Goal: Transaction & Acquisition: Purchase product/service

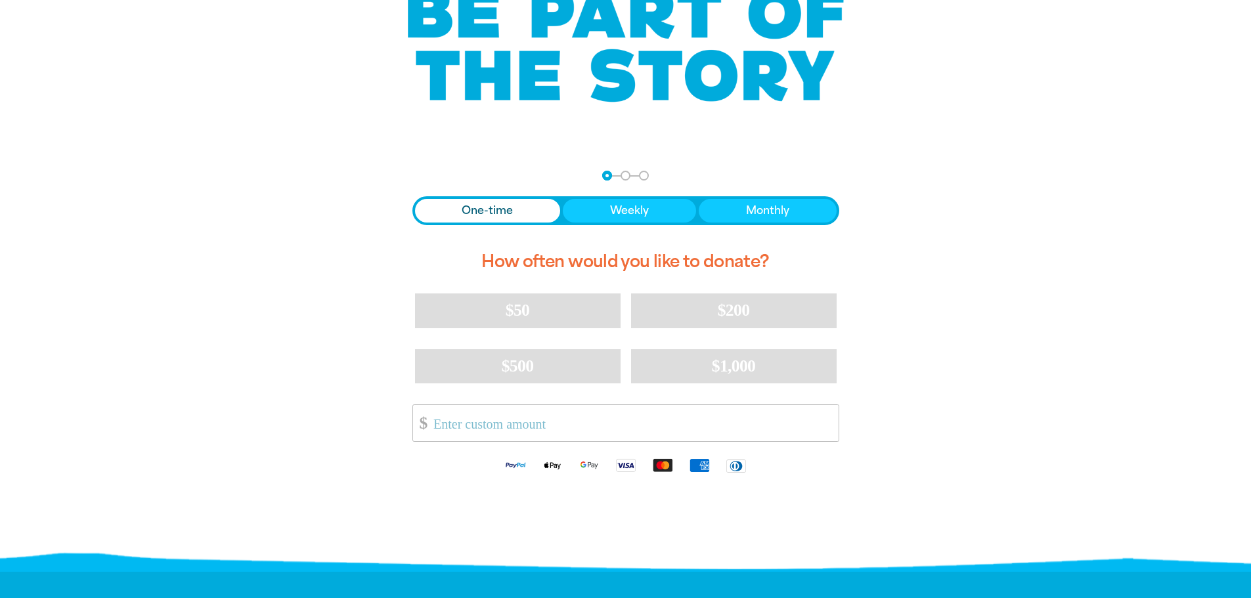
click at [501, 205] on span "One-time" at bounding box center [487, 211] width 51 height 16
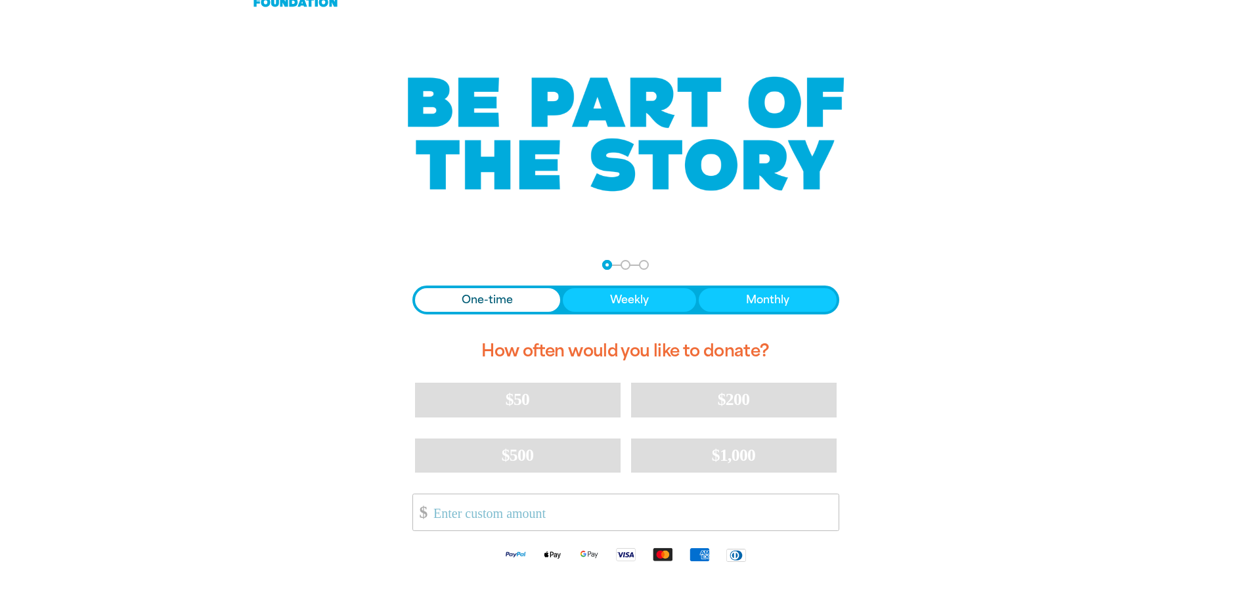
scroll to position [66, 0]
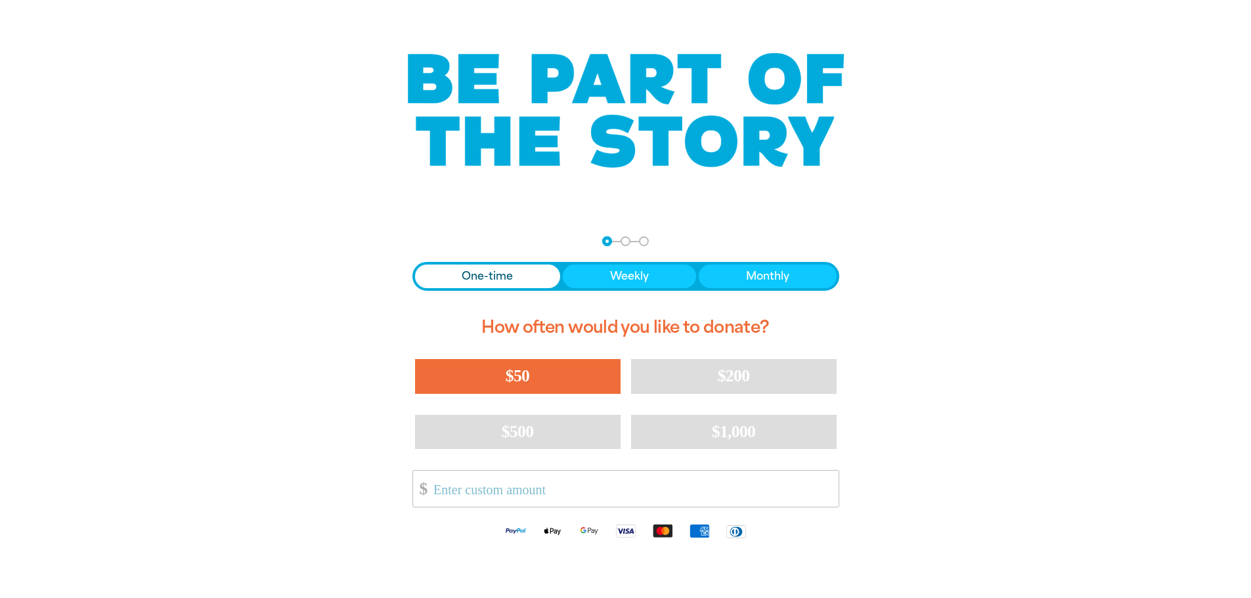
click at [510, 366] on button "$50" at bounding box center [518, 376] width 206 height 34
select select "AU"
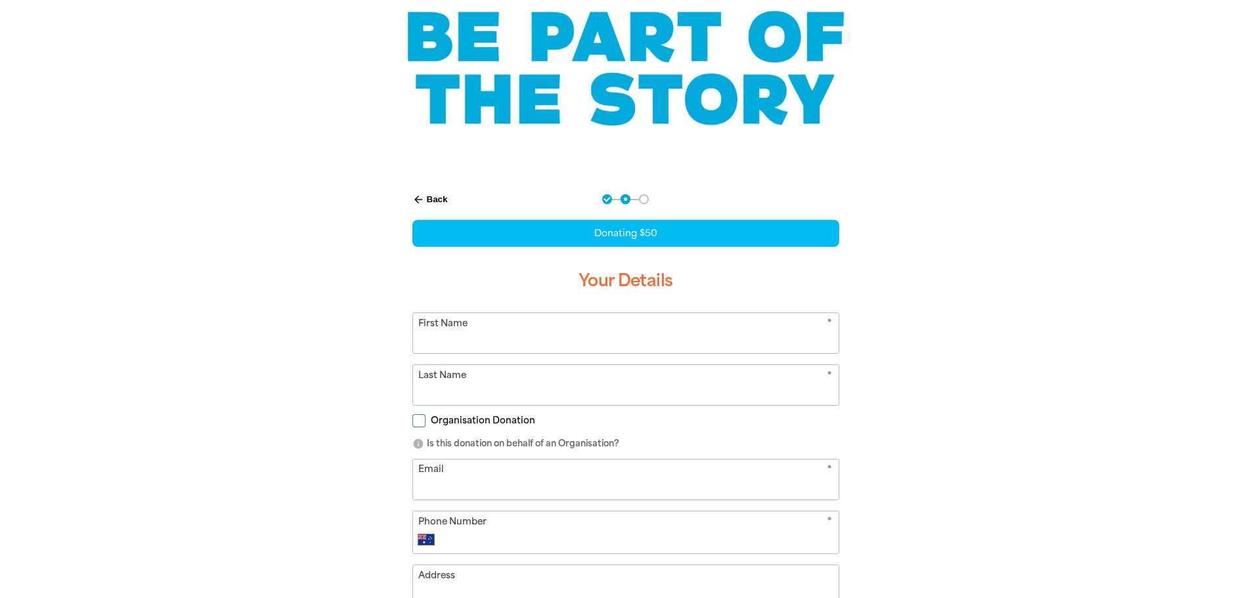
scroll to position [131, 0]
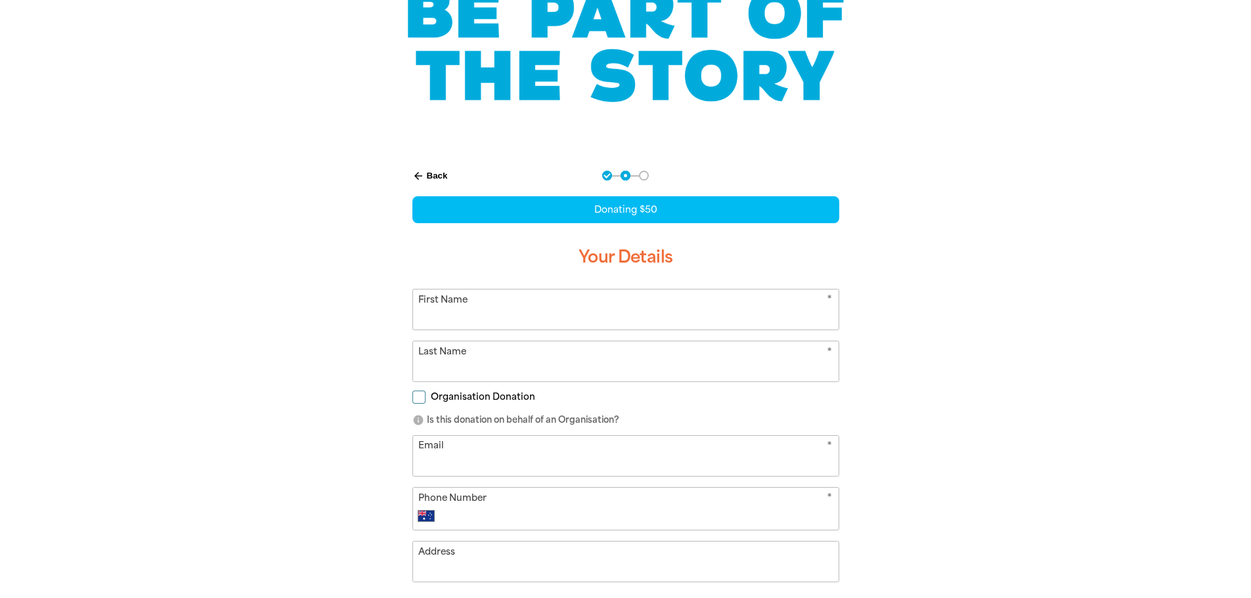
click at [439, 168] on button "arrow_back Back" at bounding box center [430, 176] width 46 height 22
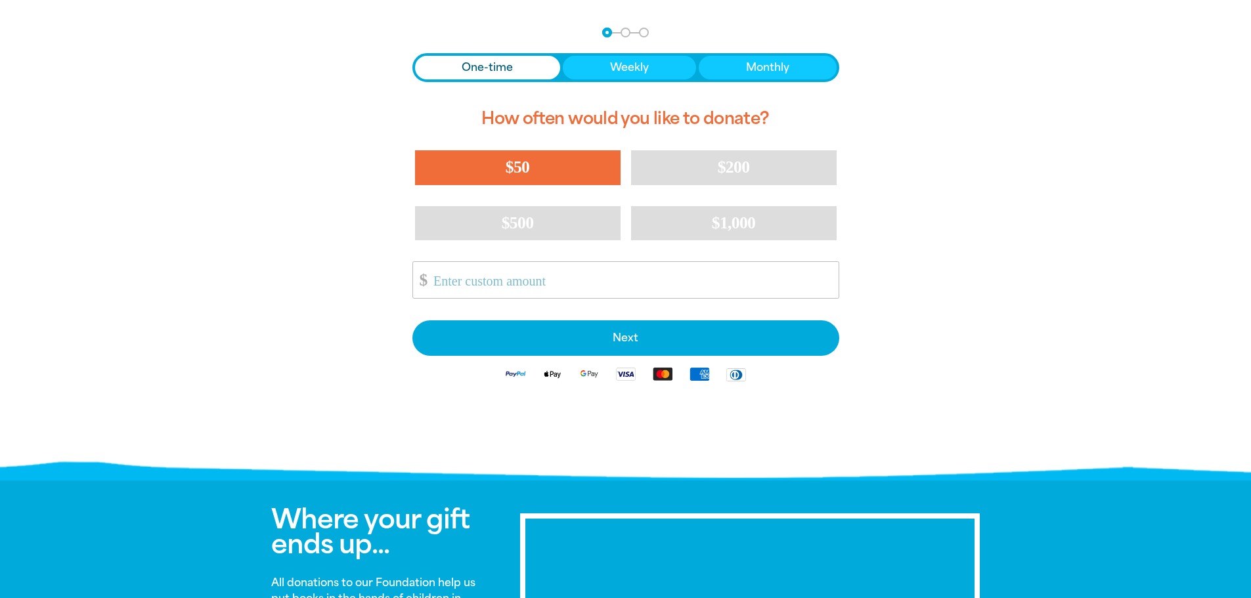
scroll to position [325, 0]
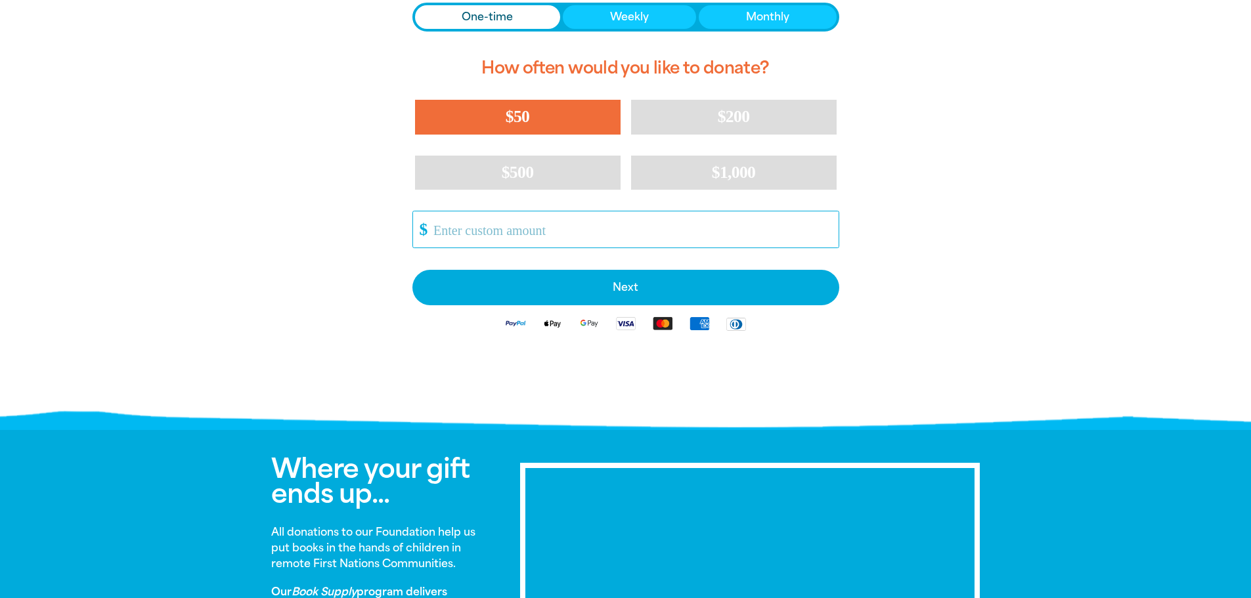
click at [534, 229] on input "Other Amount" at bounding box center [631, 230] width 414 height 36
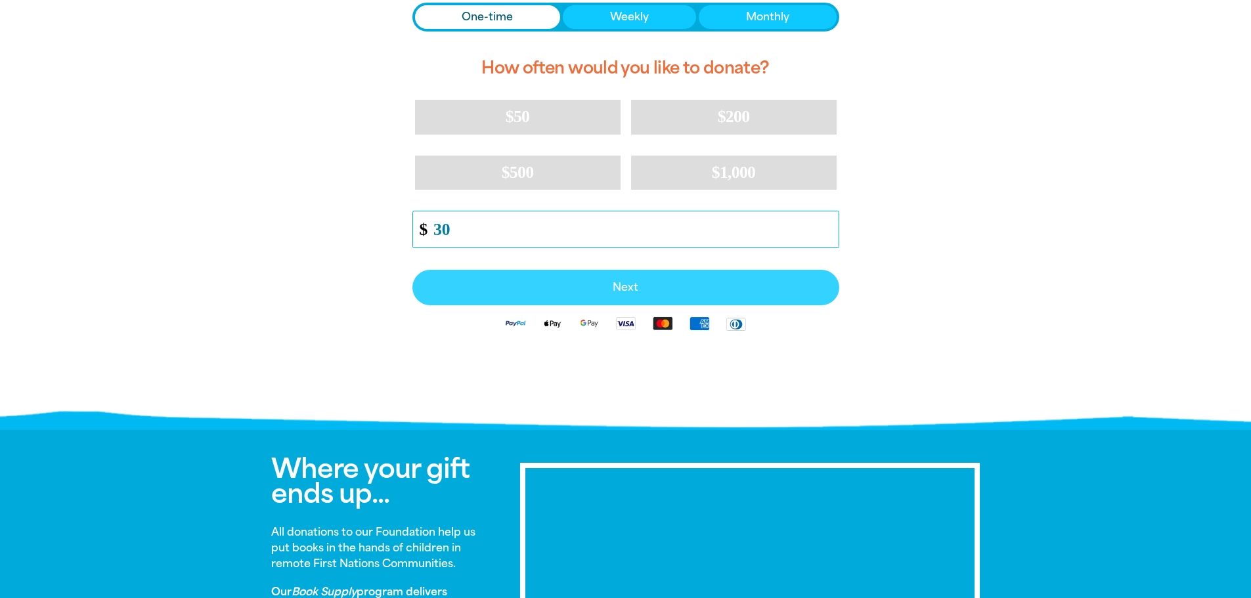
type input "30"
click at [587, 299] on button "Next" at bounding box center [626, 287] width 427 height 35
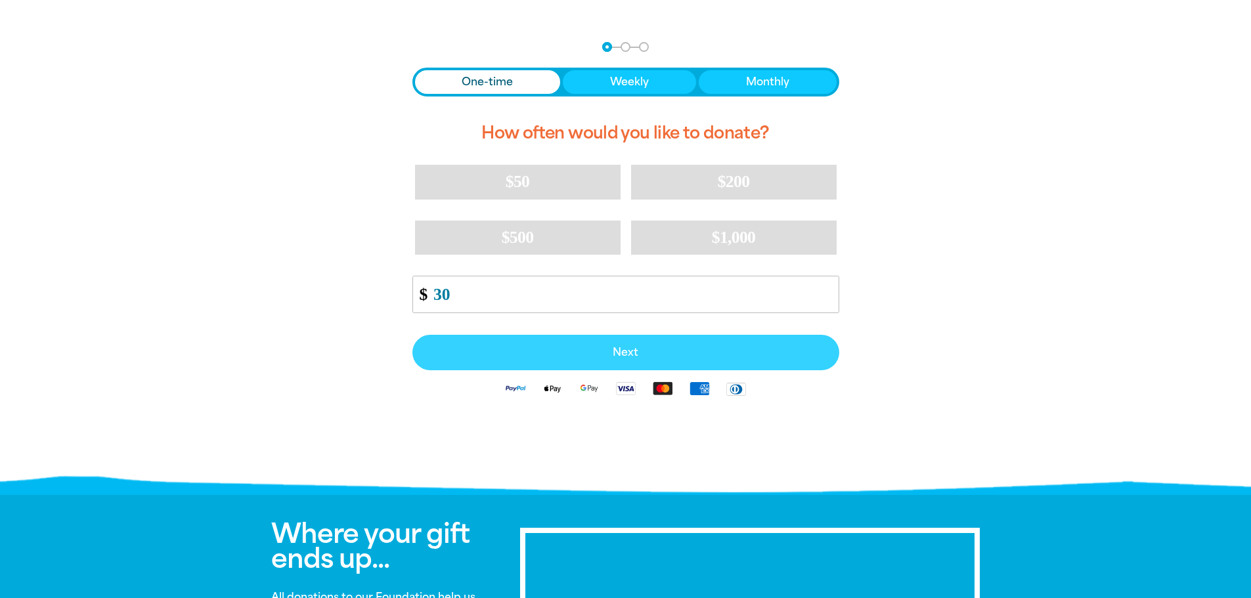
select select "AU"
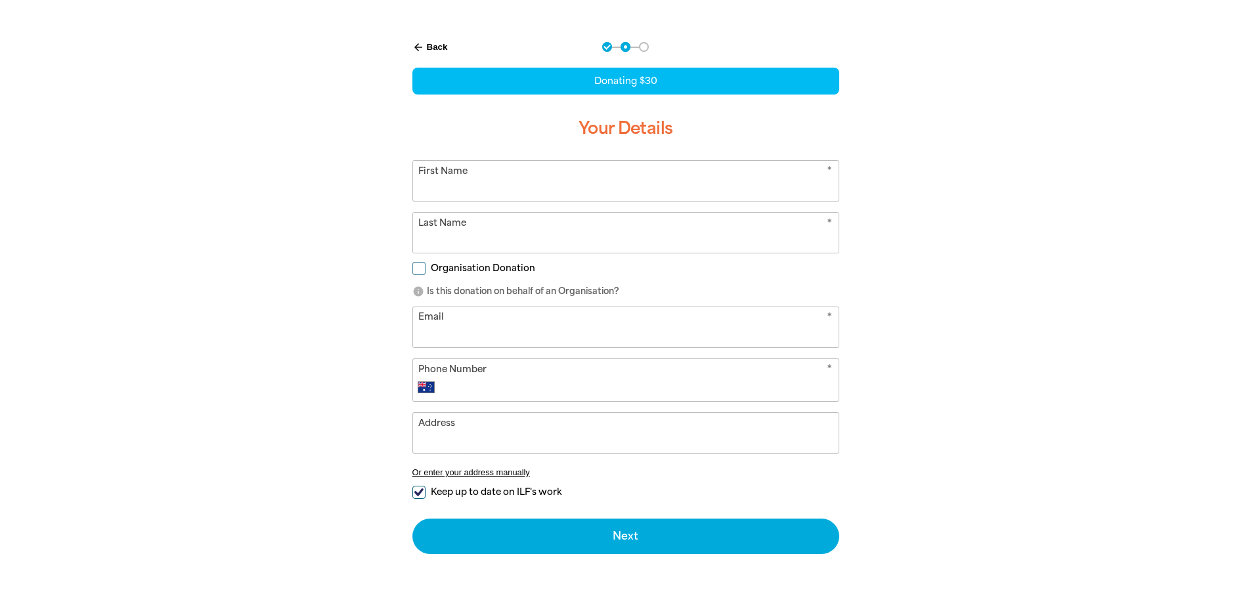
scroll to position [185, 0]
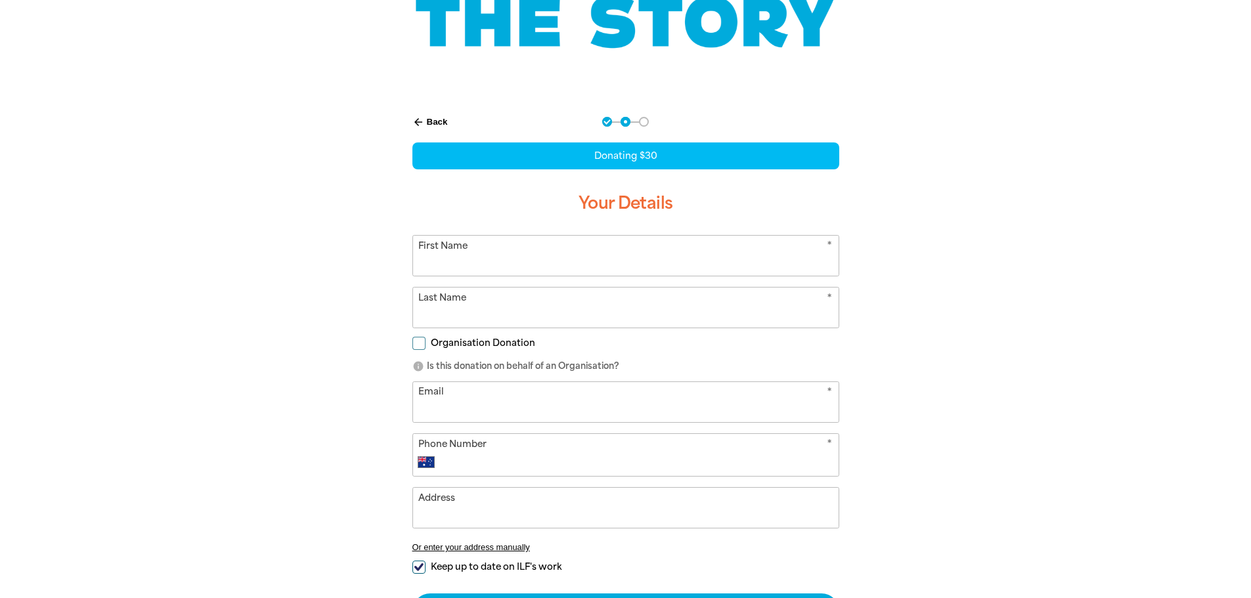
click at [594, 253] on input "First Name" at bounding box center [626, 256] width 426 height 40
type input "b"
type input "Ben"
type input "[PERSON_NAME]"
click at [294, 387] on div "arrow_back Back Step 1 Step 2 Step 3 Donating $30 Your Details * First Name [PE…" at bounding box center [626, 406] width 788 height 611
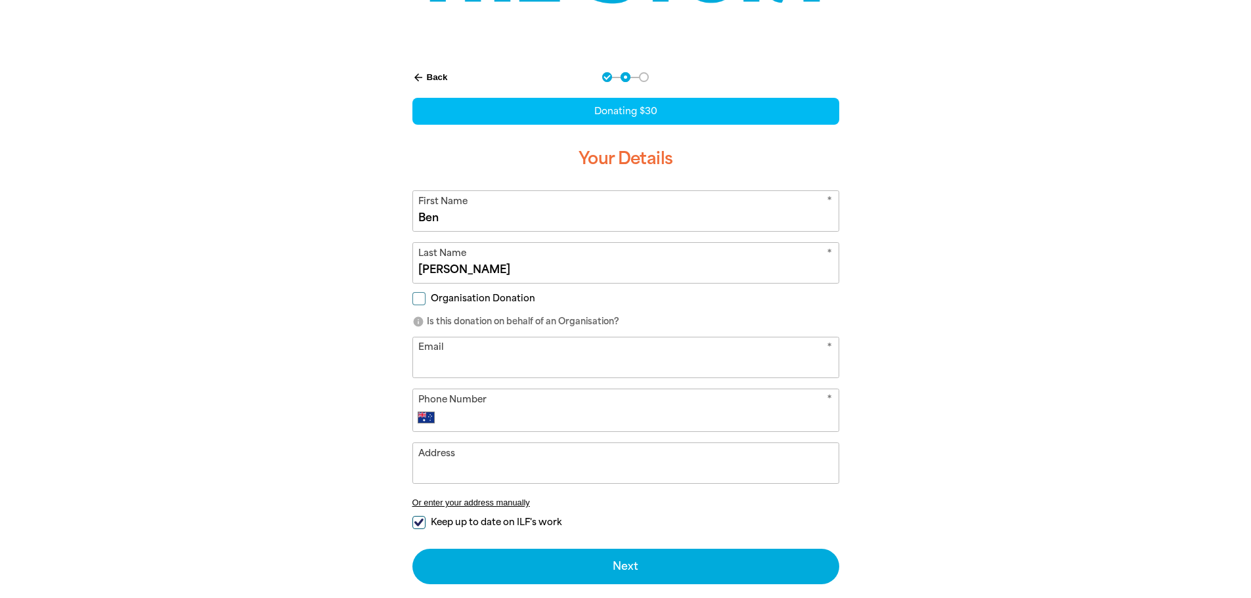
scroll to position [251, 0]
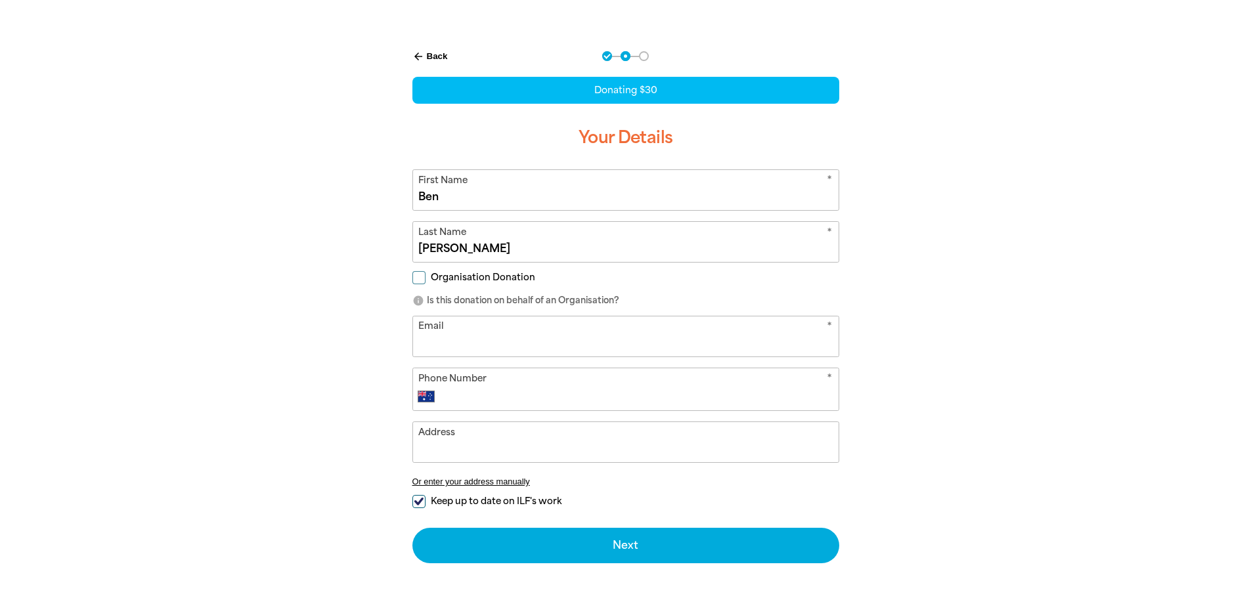
drag, startPoint x: 499, startPoint y: 329, endPoint x: 507, endPoint y: 344, distance: 17.4
click at [504, 342] on input "Email" at bounding box center [626, 337] width 426 height 40
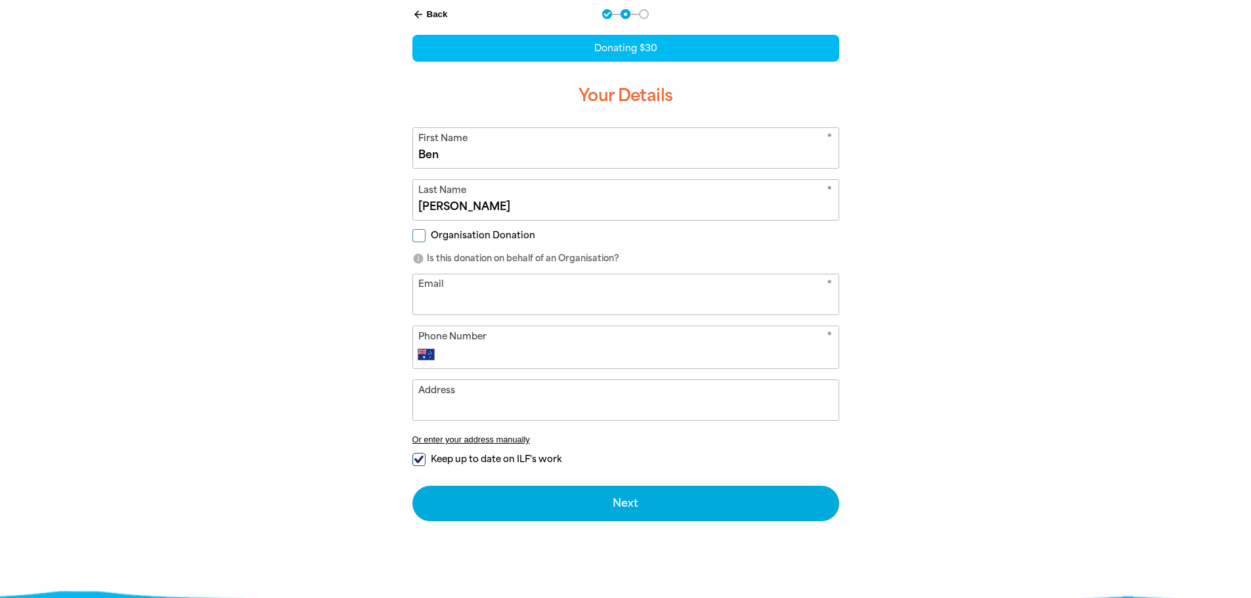
scroll to position [317, 0]
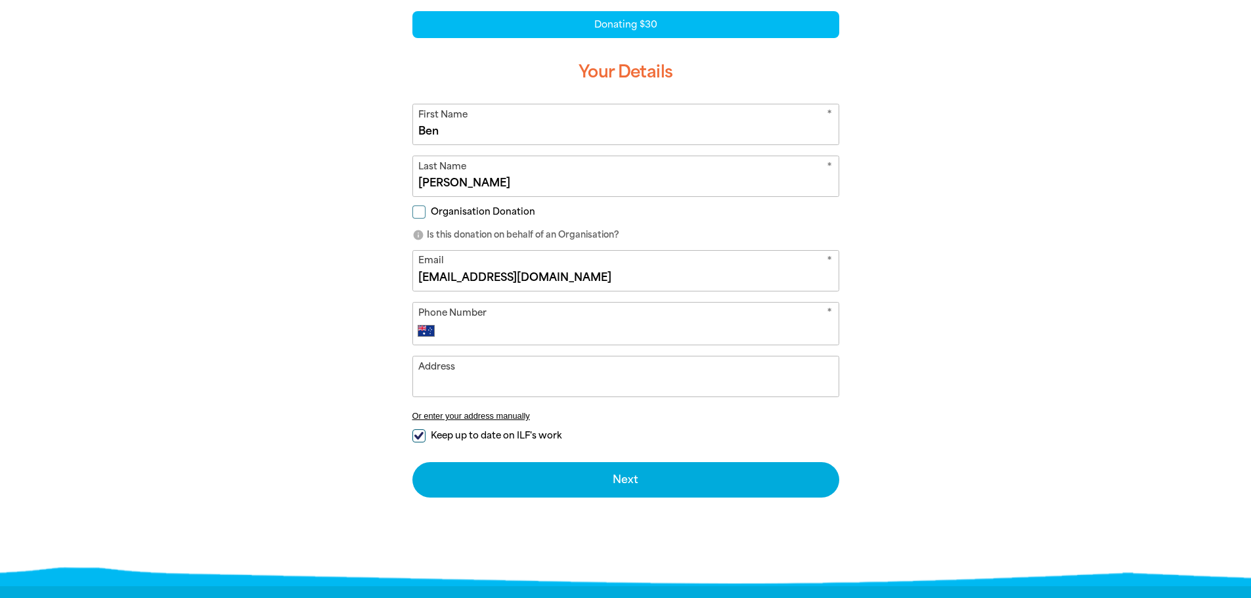
type input "[EMAIL_ADDRESS][DOMAIN_NAME]"
click at [541, 337] on input "Phone Number" at bounding box center [639, 331] width 388 height 16
type input "0467 300 045"
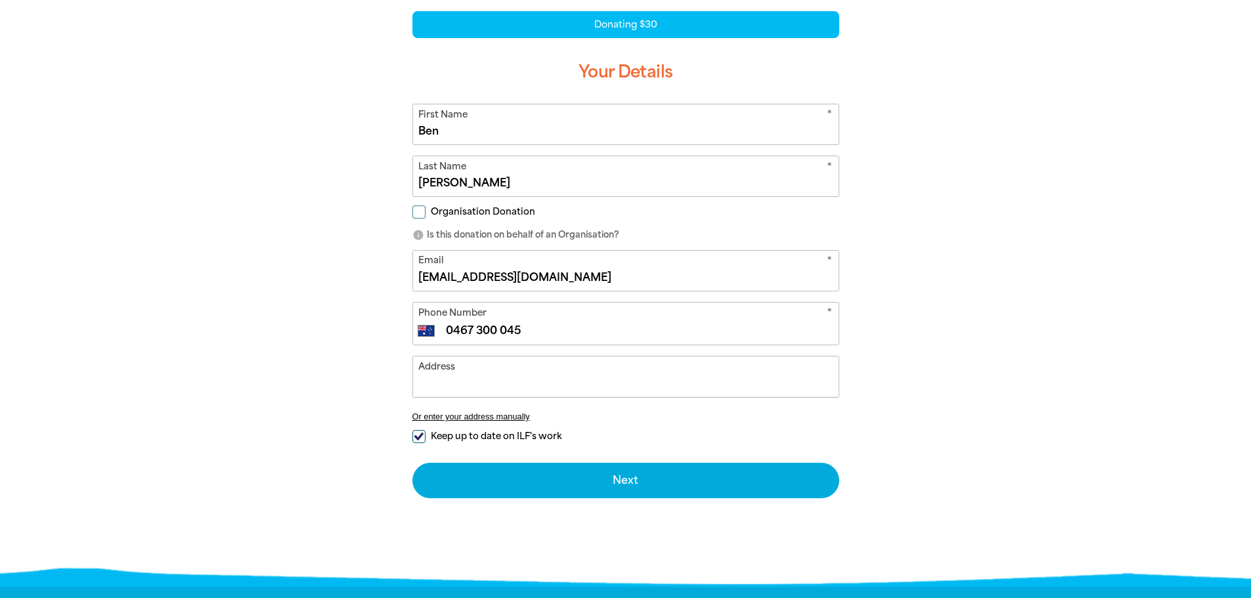
click at [549, 361] on input "Address" at bounding box center [626, 377] width 426 height 40
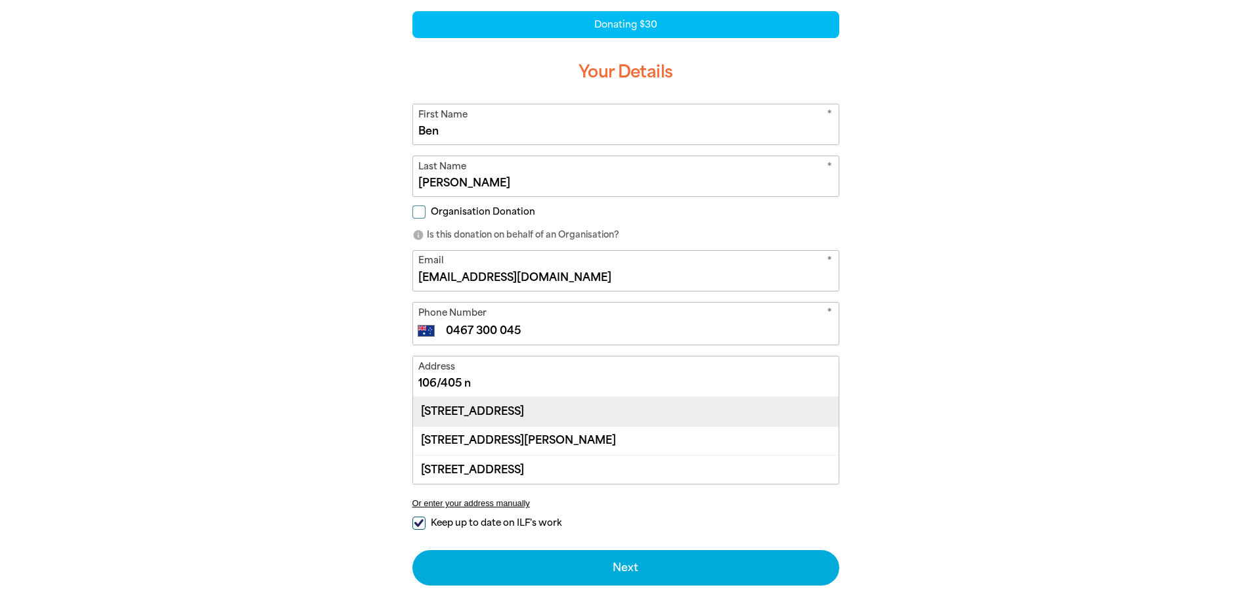
click at [663, 411] on div "[STREET_ADDRESS]" at bounding box center [626, 411] width 426 height 28
type input "[STREET_ADDRESS]"
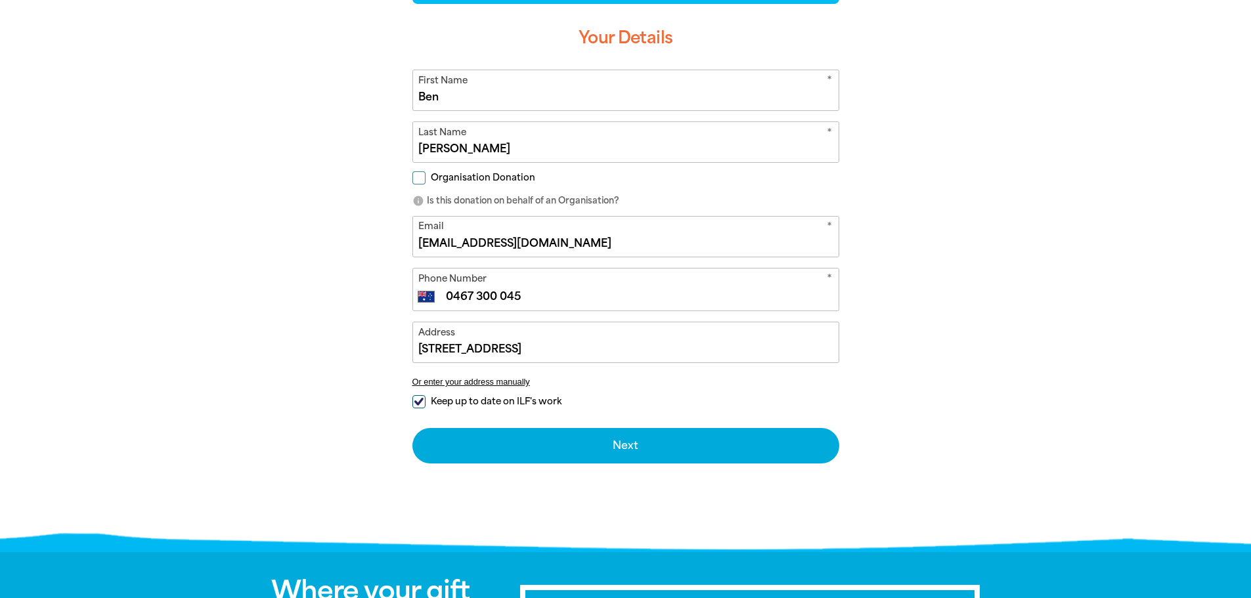
scroll to position [382, 0]
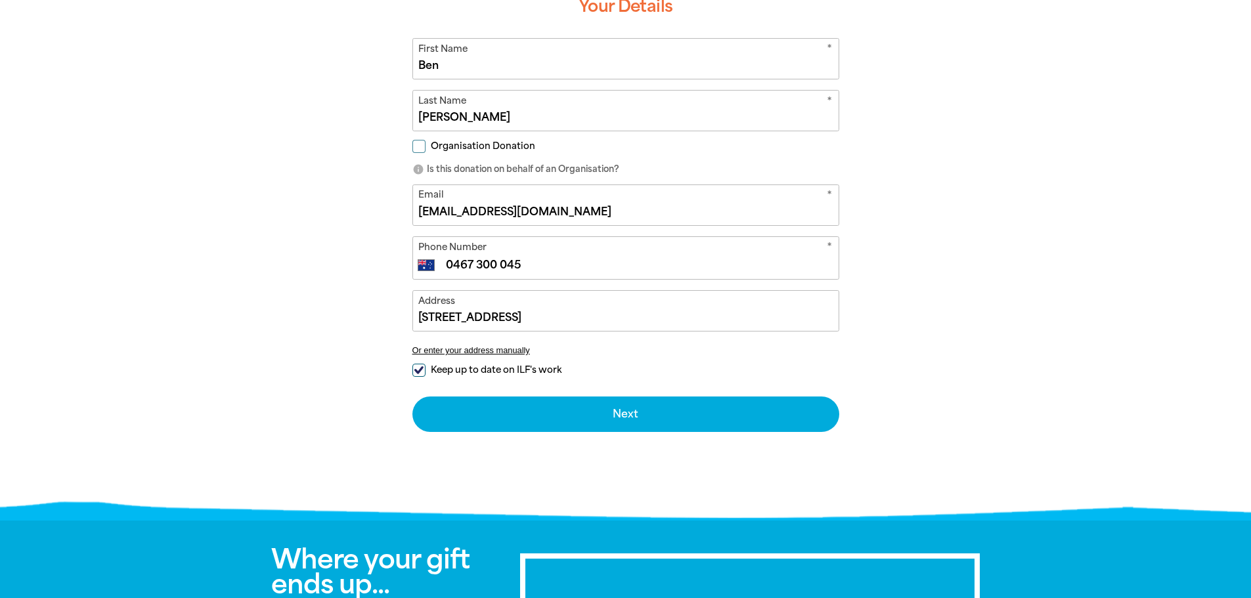
click at [537, 366] on span "Keep up to date on ILF's work" at bounding box center [496, 370] width 131 height 12
click at [426, 366] on input "Keep up to date on ILF's work" at bounding box center [419, 370] width 13 height 13
checkbox input "false"
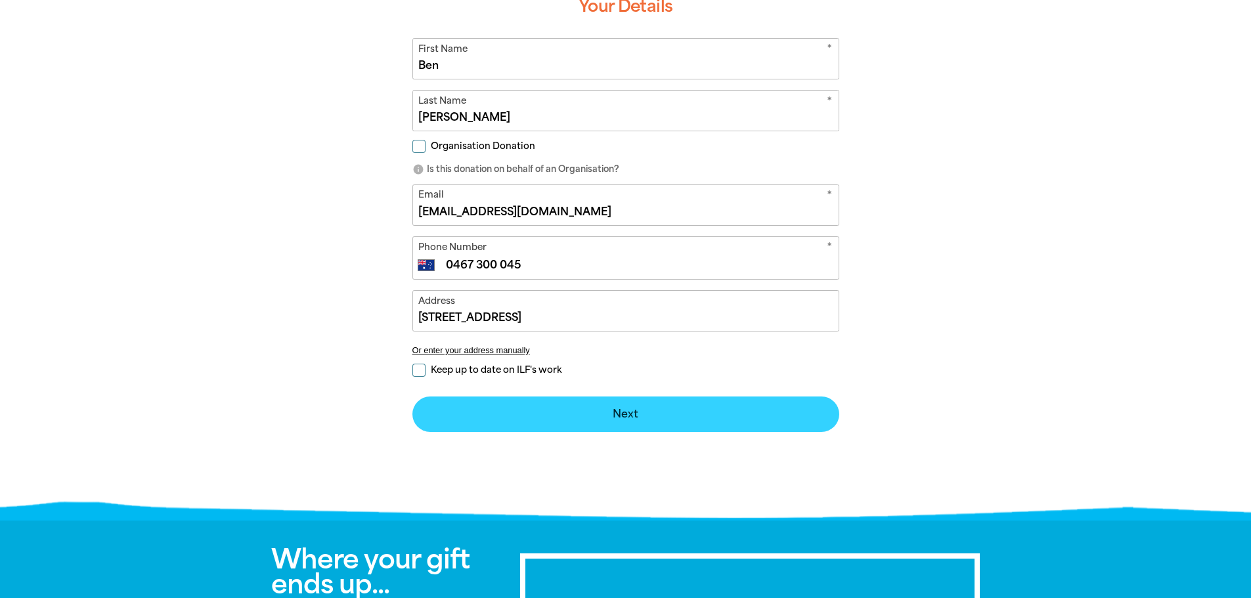
click at [583, 407] on button "Next chevron_right" at bounding box center [626, 414] width 427 height 35
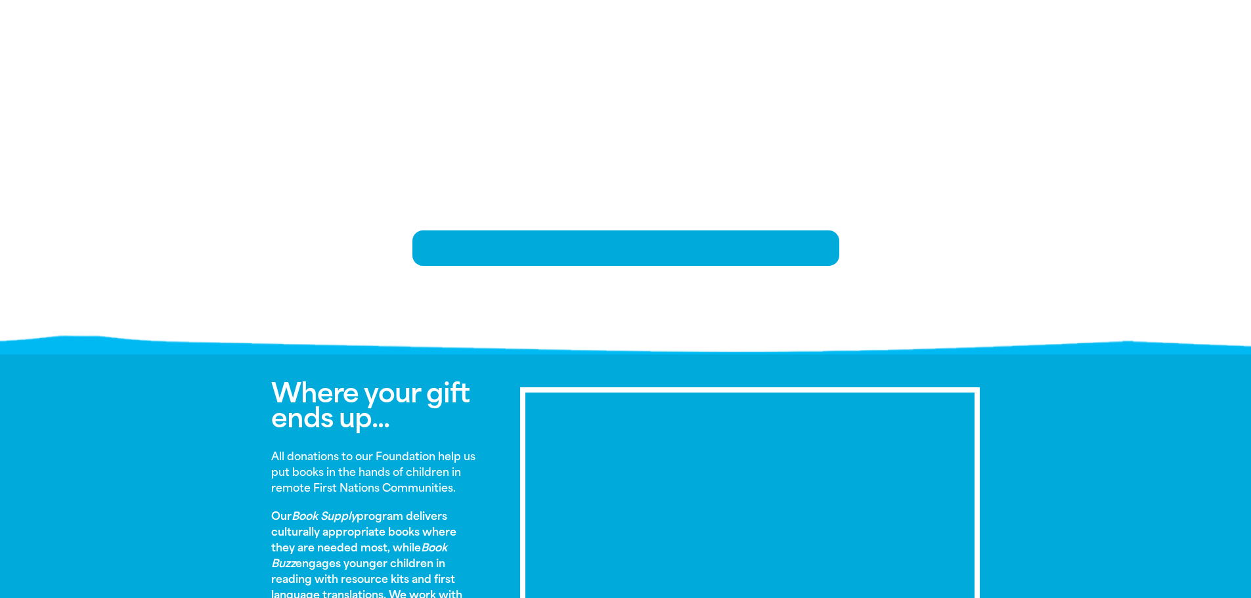
scroll to position [268, 0]
